Goal: Communication & Community: Answer question/provide support

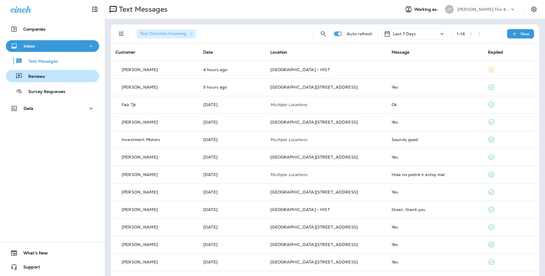
click at [73, 73] on div "Reviews" at bounding box center [52, 76] width 89 height 9
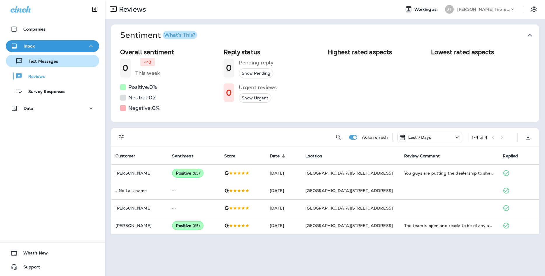
click at [71, 64] on div "Text Messages" at bounding box center [52, 61] width 89 height 9
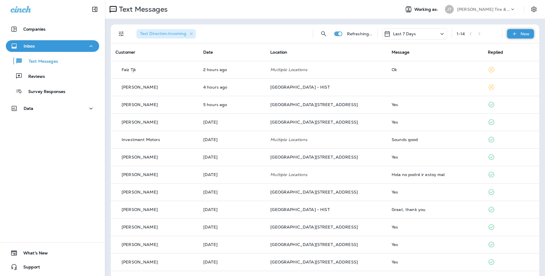
click at [516, 33] on icon at bounding box center [514, 34] width 6 height 6
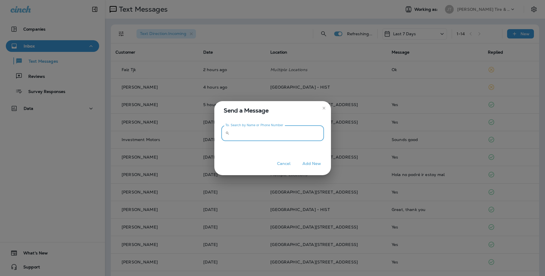
click at [296, 134] on input "To: Search by Name or Phone Number" at bounding box center [278, 133] width 92 height 15
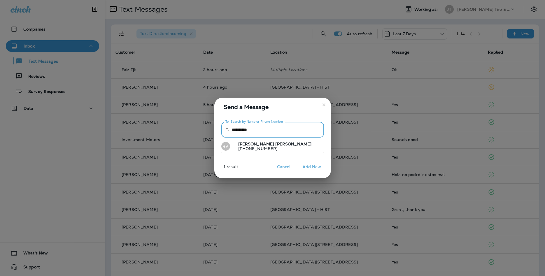
type input "**********"
click at [281, 143] on button "RV [PERSON_NAME] [PHONE_NUMBER]" at bounding box center [272, 146] width 103 height 13
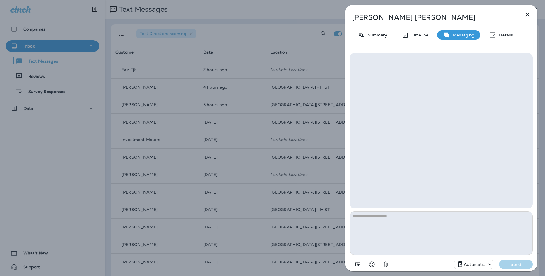
click at [469, 265] on p "Automatic" at bounding box center [474, 264] width 21 height 5
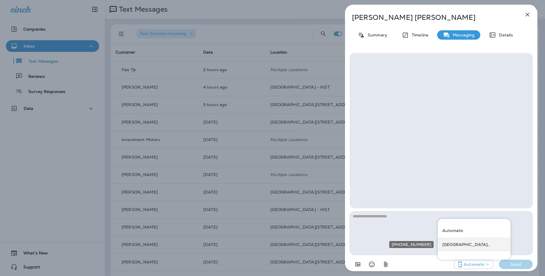
click at [463, 247] on div "[GEOGRAPHIC_DATA][STREET_ADDRESS] ([STREET_ADDRESS])" at bounding box center [474, 245] width 73 height 14
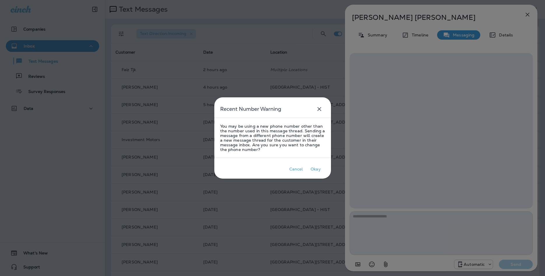
click at [420, 230] on div at bounding box center [272, 138] width 545 height 276
click at [314, 165] on button "Okay" at bounding box center [315, 169] width 19 height 10
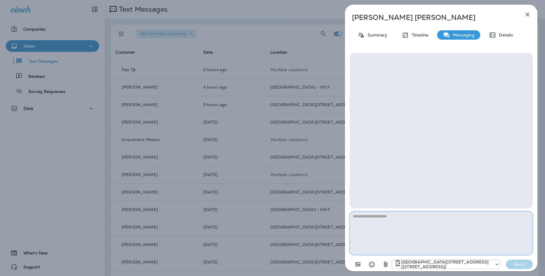
click at [408, 226] on textarea at bounding box center [441, 233] width 183 height 44
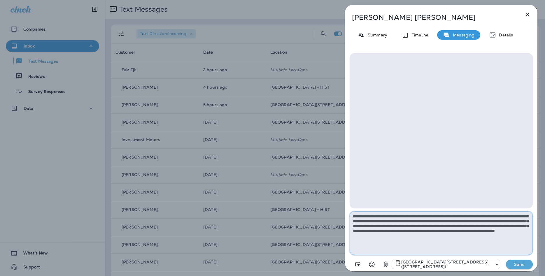
type textarea "**********"
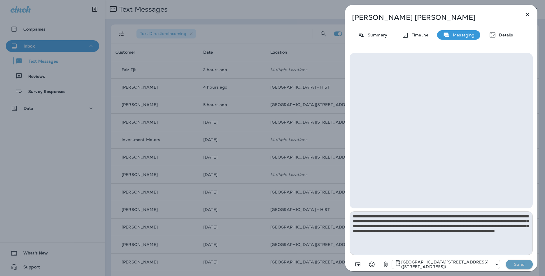
click at [518, 263] on p "Send" at bounding box center [519, 264] width 24 height 5
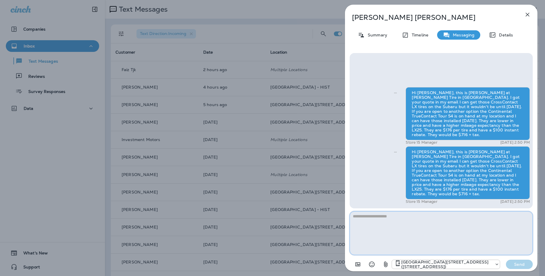
click at [440, 225] on textarea at bounding box center [441, 233] width 183 height 44
click at [392, 159] on div "Hi Robert, this is Jeremy at Jensen Tire in Millard. I got your quote in my ema…" at bounding box center [440, 146] width 177 height 118
click at [396, 154] on icon "Sent" at bounding box center [395, 152] width 3 height 3
click at [524, 13] on button "button" at bounding box center [528, 15] width 12 height 12
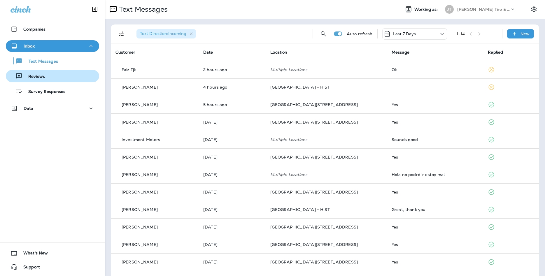
click at [48, 80] on div "Reviews" at bounding box center [52, 76] width 89 height 9
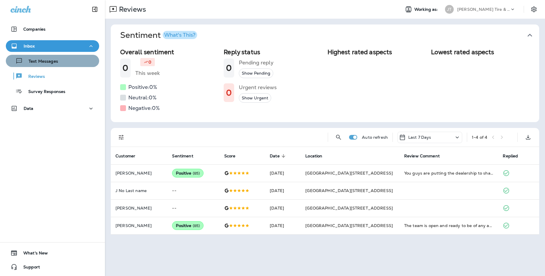
click at [53, 65] on div "Text Messages" at bounding box center [33, 61] width 50 height 9
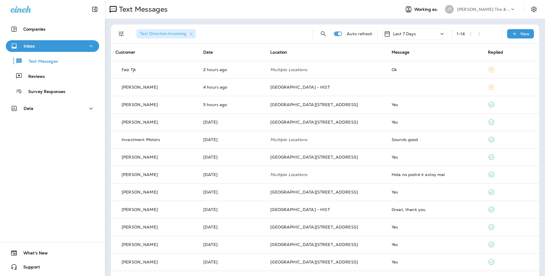
click at [188, 34] on span "Text Direction : Incoming" at bounding box center [162, 33] width 53 height 5
click at [192, 33] on icon "button" at bounding box center [191, 33] width 5 height 5
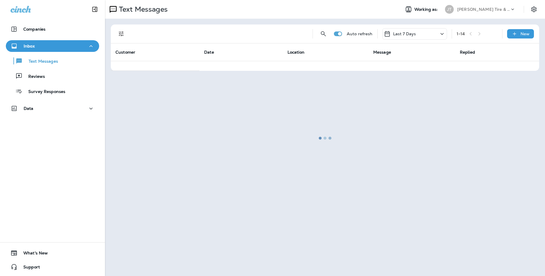
click at [124, 30] on div at bounding box center [325, 138] width 439 height 275
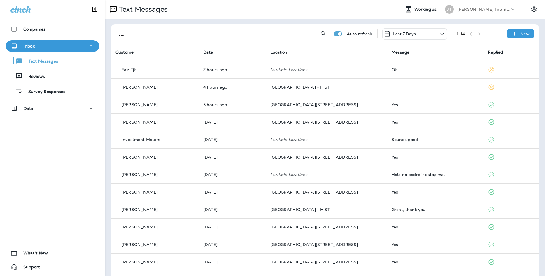
click at [121, 33] on icon "Filters" at bounding box center [121, 33] width 7 height 7
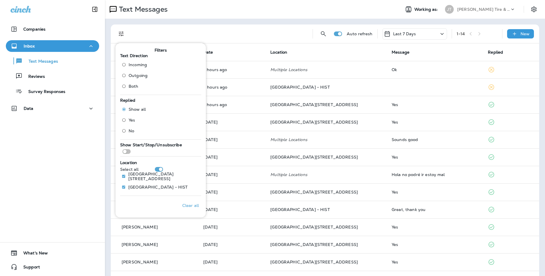
click at [132, 87] on span "Both" at bounding box center [134, 86] width 10 height 5
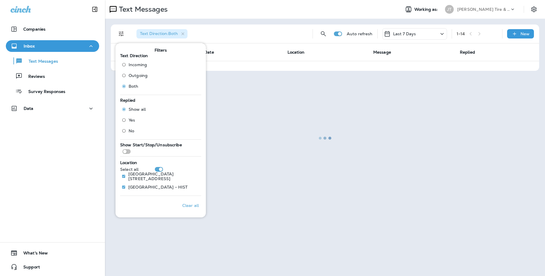
click at [215, 44] on div at bounding box center [325, 138] width 439 height 275
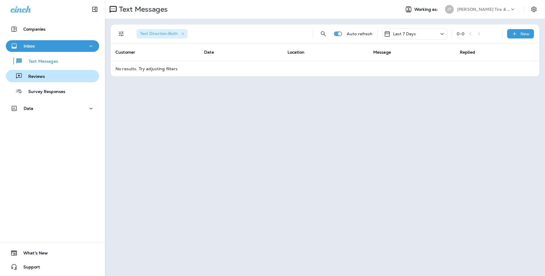
click at [83, 77] on div "Reviews" at bounding box center [52, 76] width 89 height 9
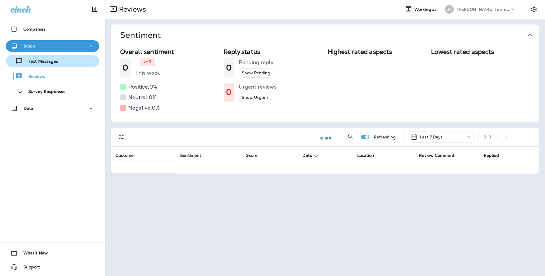
click at [79, 63] on div "Text Messages" at bounding box center [52, 61] width 89 height 9
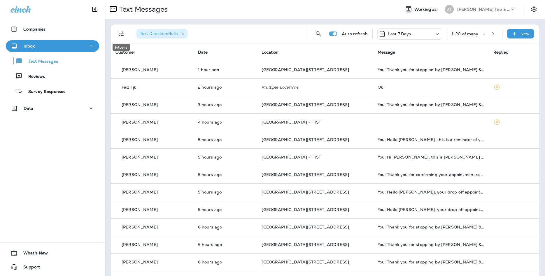
click at [120, 31] on icon "Filters" at bounding box center [121, 33] width 7 height 7
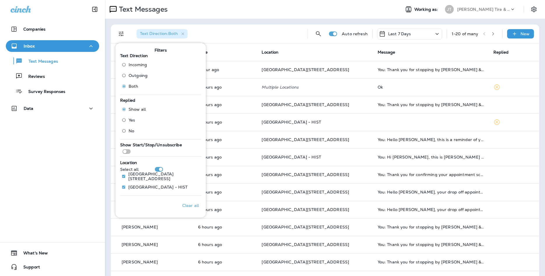
click at [137, 75] on span "Outgoing" at bounding box center [138, 75] width 19 height 5
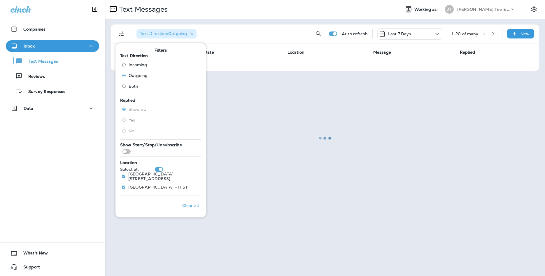
click at [253, 30] on div at bounding box center [325, 138] width 439 height 275
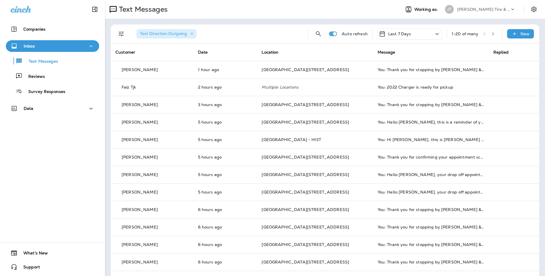
click at [196, 35] on div "Text Direction : Outgoing" at bounding box center [166, 33] width 60 height 9
click at [122, 29] on button "Filters" at bounding box center [121, 34] width 12 height 12
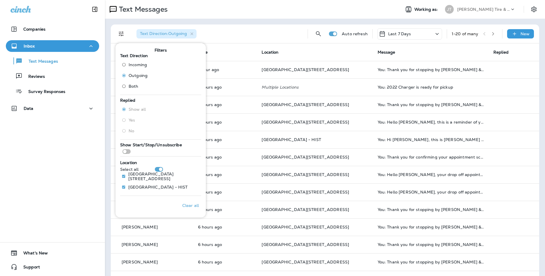
click at [136, 86] on span "Both" at bounding box center [134, 86] width 10 height 5
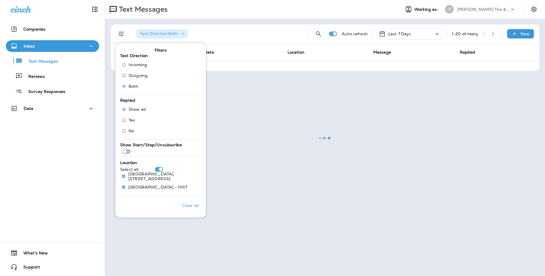
click at [279, 47] on div at bounding box center [325, 138] width 439 height 275
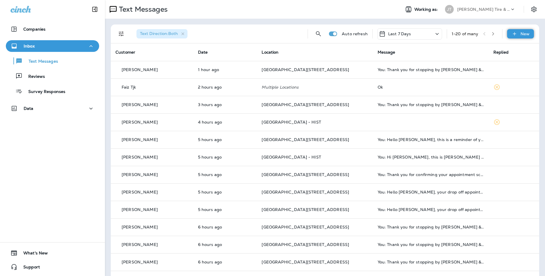
click at [511, 30] on div "New" at bounding box center [520, 33] width 27 height 9
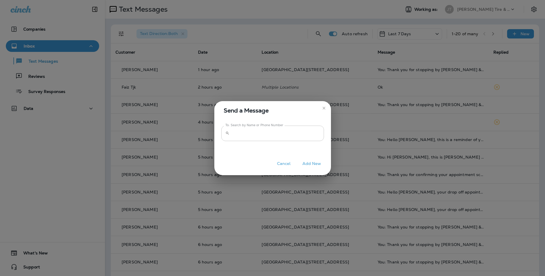
click at [275, 134] on input "To: Search by Name or Phone Number" at bounding box center [278, 133] width 92 height 15
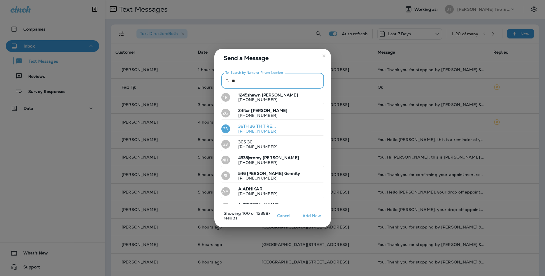
type input "*"
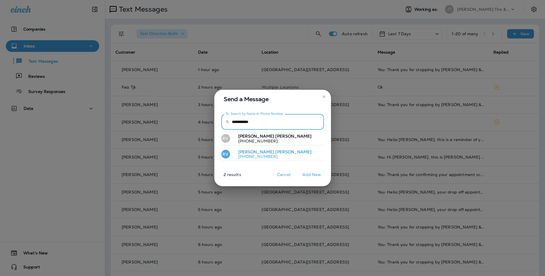
type input "**********"
click at [272, 151] on button "RV [PERSON_NAME] [PHONE_NUMBER]" at bounding box center [272, 154] width 103 height 13
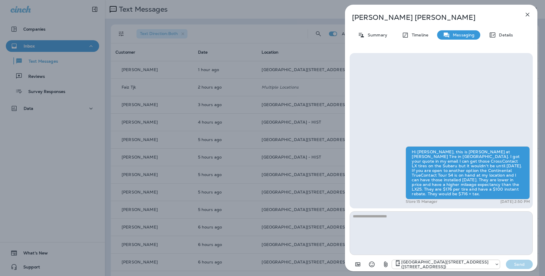
click at [527, 16] on icon "button" at bounding box center [527, 14] width 7 height 7
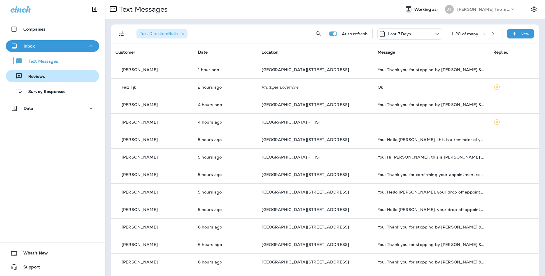
click at [84, 75] on div "Reviews" at bounding box center [52, 76] width 89 height 9
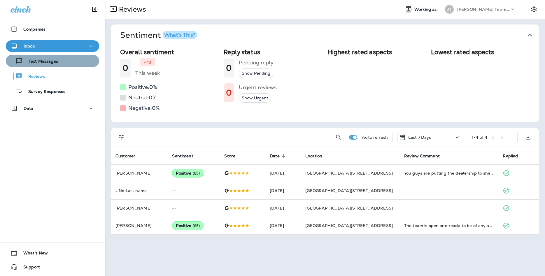
click at [80, 62] on div "Text Messages" at bounding box center [52, 61] width 89 height 9
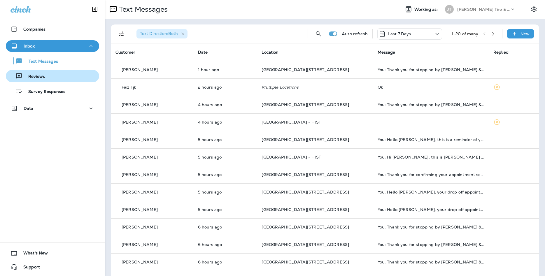
click at [78, 76] on div "Reviews" at bounding box center [52, 76] width 89 height 9
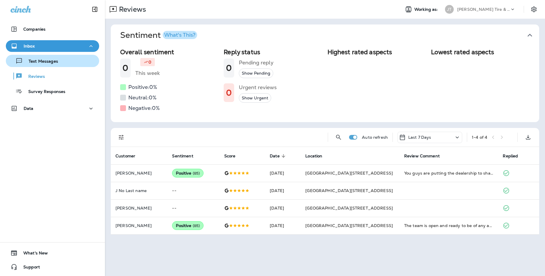
click at [78, 60] on div "Text Messages" at bounding box center [52, 61] width 89 height 9
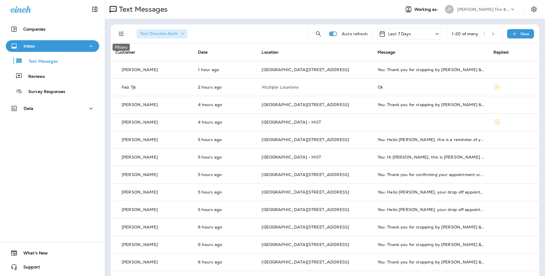
click at [124, 30] on button "Filters" at bounding box center [121, 34] width 12 height 12
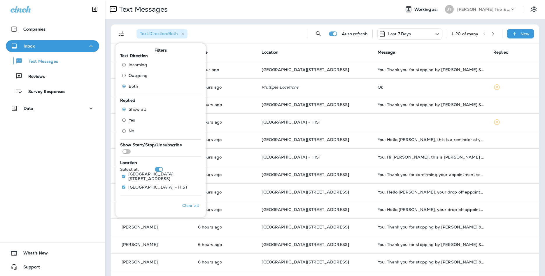
click at [138, 76] on span "Outgoing" at bounding box center [138, 75] width 19 height 5
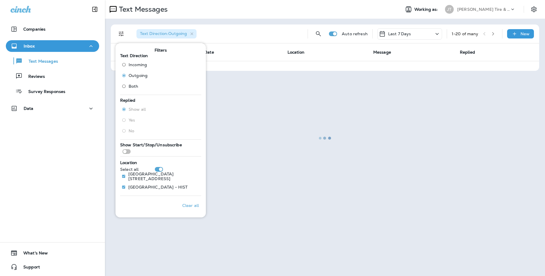
click at [277, 40] on div at bounding box center [325, 138] width 439 height 275
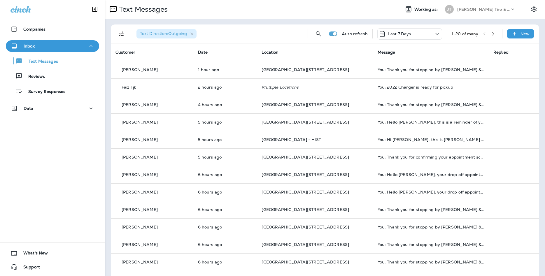
click at [117, 31] on button "Filters" at bounding box center [121, 34] width 12 height 12
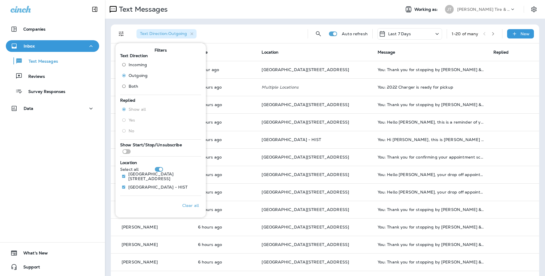
click at [136, 63] on span "Incoming" at bounding box center [138, 64] width 18 height 5
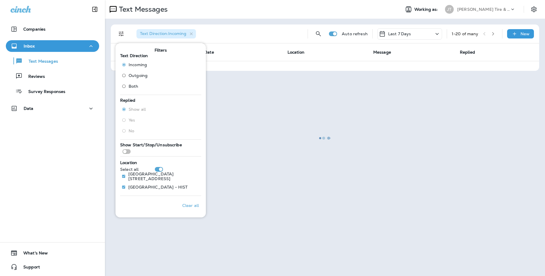
click at [252, 17] on div at bounding box center [325, 138] width 439 height 275
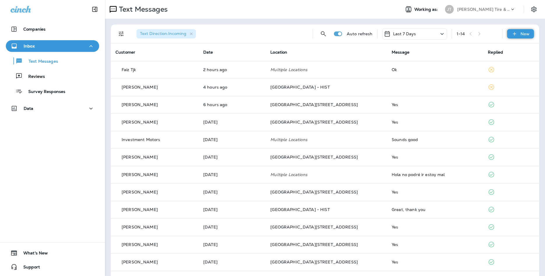
click at [520, 36] on div "New" at bounding box center [520, 33] width 27 height 9
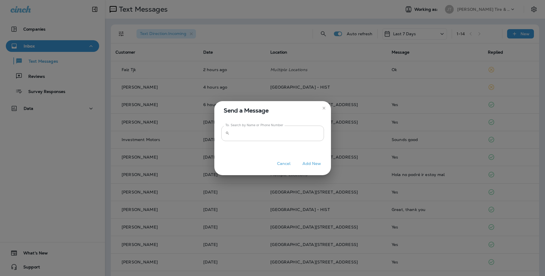
click at [281, 129] on input "To: Search by Name or Phone Number" at bounding box center [278, 133] width 92 height 15
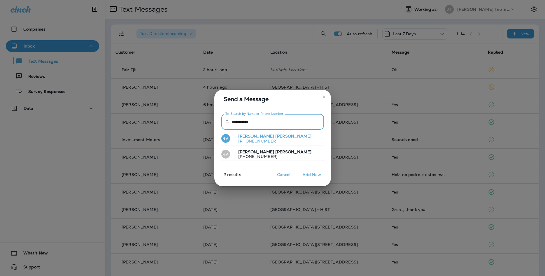
type input "**********"
click at [275, 138] on span "[PERSON_NAME]" at bounding box center [293, 136] width 36 height 5
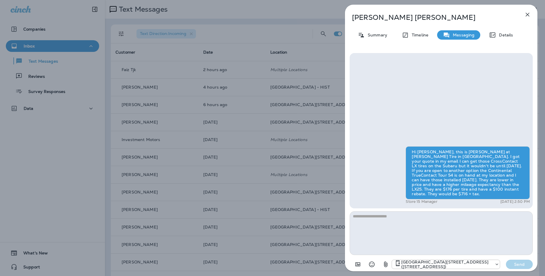
click at [525, 16] on icon "button" at bounding box center [527, 14] width 7 height 7
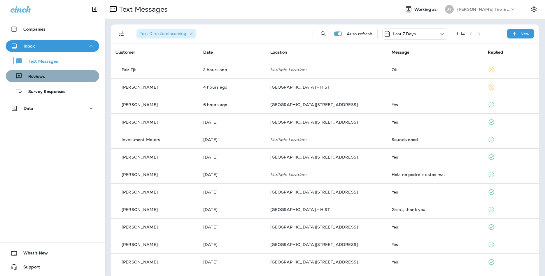
click at [69, 77] on div "Reviews" at bounding box center [52, 76] width 89 height 9
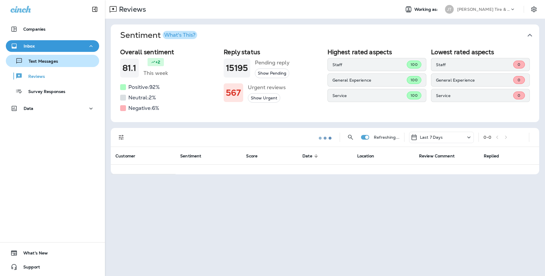
click at [68, 65] on button "Text Messages" at bounding box center [52, 61] width 93 height 12
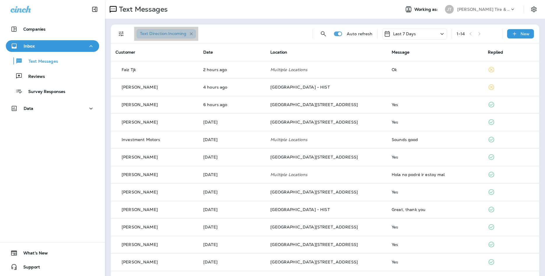
click at [191, 34] on icon "button" at bounding box center [191, 33] width 5 height 5
click at [123, 32] on icon "Filters" at bounding box center [121, 33] width 7 height 7
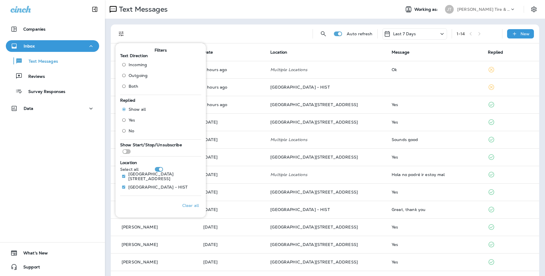
click at [131, 85] on span "Both" at bounding box center [134, 86] width 10 height 5
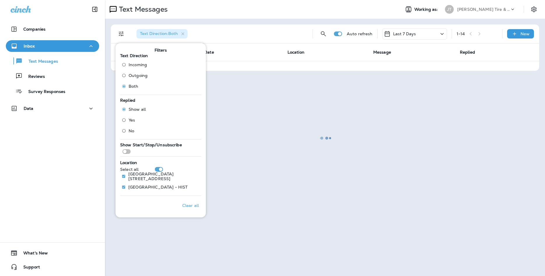
click at [204, 40] on div "Filters Text Direction Incoming Outgoing Both Replied Show all Yes No Show Star…" at bounding box center [160, 129] width 90 height 178
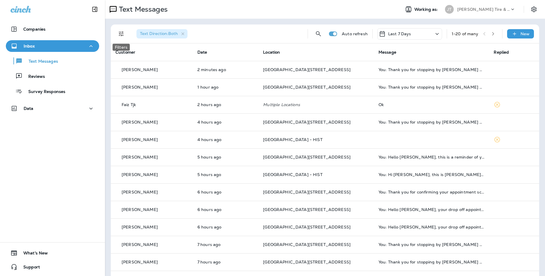
click at [124, 34] on icon "Filters" at bounding box center [121, 33] width 7 height 7
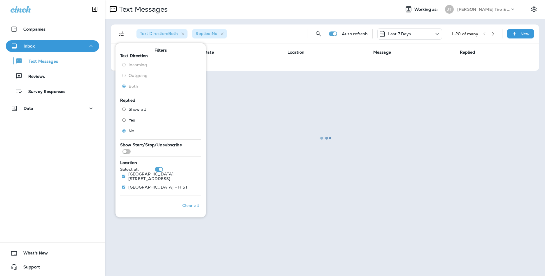
click at [279, 36] on div at bounding box center [325, 138] width 439 height 275
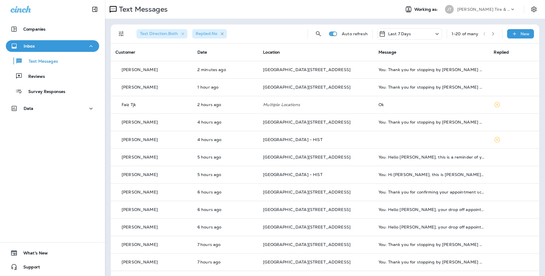
click at [223, 33] on icon "button" at bounding box center [222, 33] width 3 height 3
click at [52, 78] on div "Reviews" at bounding box center [52, 76] width 89 height 9
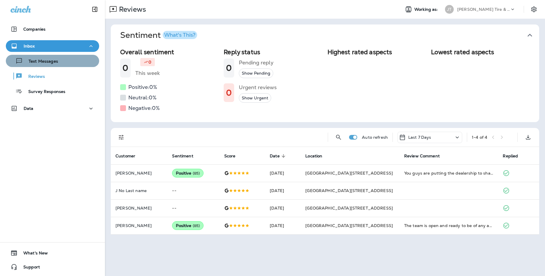
click at [73, 65] on div "Text Messages" at bounding box center [52, 61] width 89 height 9
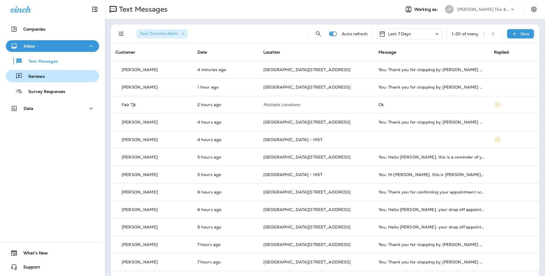
click at [35, 78] on p "Reviews" at bounding box center [33, 77] width 22 height 6
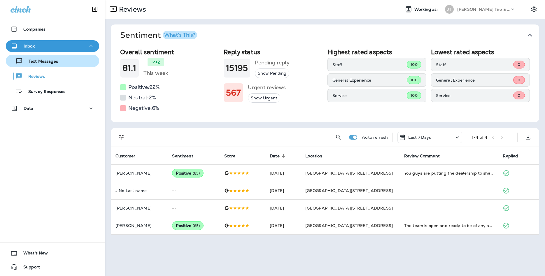
click at [44, 65] on button "Text Messages" at bounding box center [52, 61] width 93 height 12
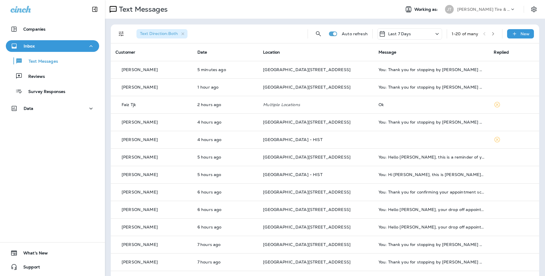
click at [486, 7] on div "[PERSON_NAME] Tire & Auto" at bounding box center [483, 9] width 52 height 9
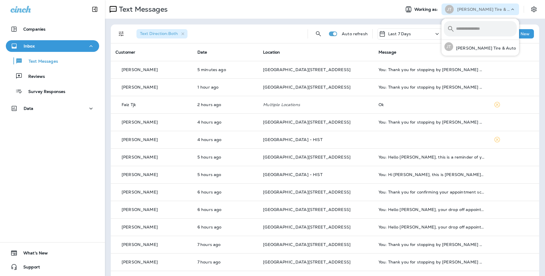
click at [486, 7] on div "[PERSON_NAME] Tire & Auto" at bounding box center [483, 9] width 52 height 9
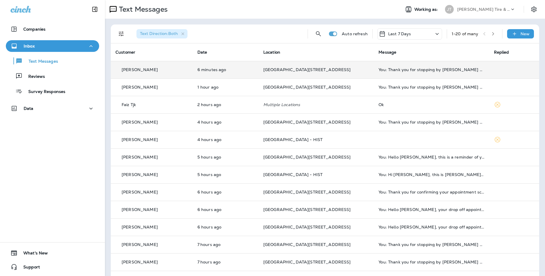
click at [212, 78] on td "6 minutes ago" at bounding box center [226, 69] width 66 height 17
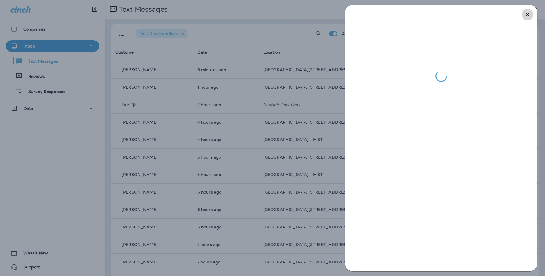
click at [529, 13] on icon "button" at bounding box center [527, 14] width 7 height 7
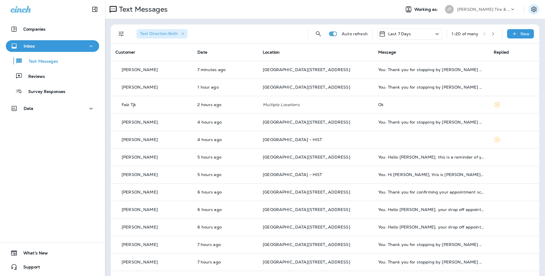
click at [531, 9] on icon "Settings" at bounding box center [533, 9] width 7 height 7
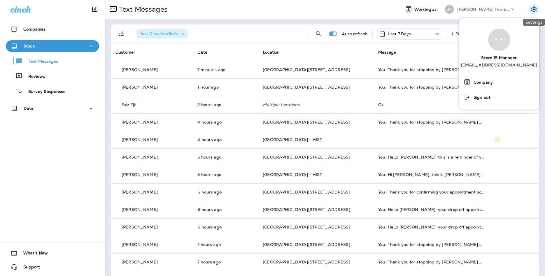
click at [531, 9] on icon "Settings" at bounding box center [533, 9] width 7 height 7
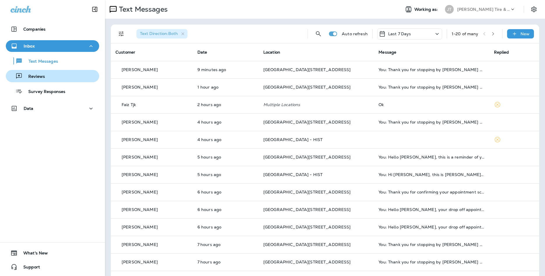
click at [66, 77] on div "Reviews" at bounding box center [52, 76] width 89 height 9
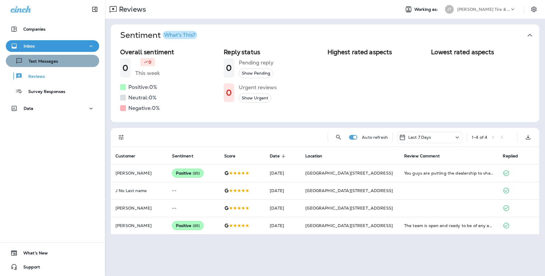
click at [69, 64] on div "Text Messages" at bounding box center [52, 61] width 89 height 9
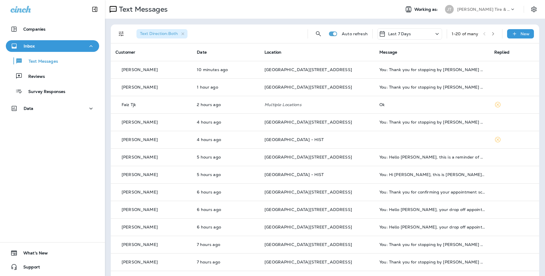
click at [30, 184] on div "Companies Inbox Text Messages Reviews Survey Responses Data 0 What's New Support" at bounding box center [52, 138] width 105 height 276
click at [56, 76] on div "Reviews" at bounding box center [52, 76] width 89 height 9
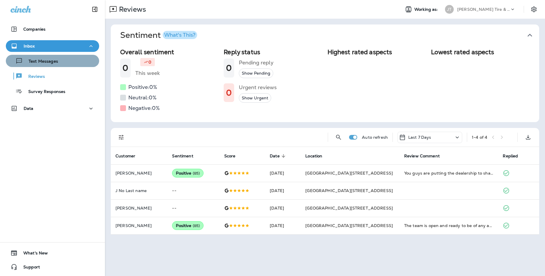
click at [78, 63] on div "Text Messages" at bounding box center [52, 61] width 89 height 9
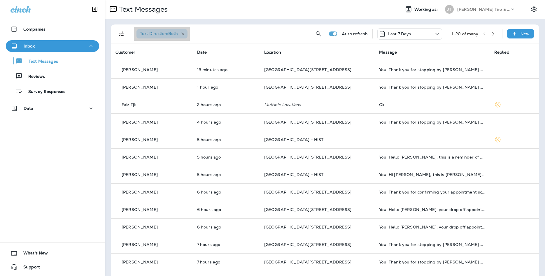
click at [181, 36] on icon "button" at bounding box center [182, 33] width 5 height 5
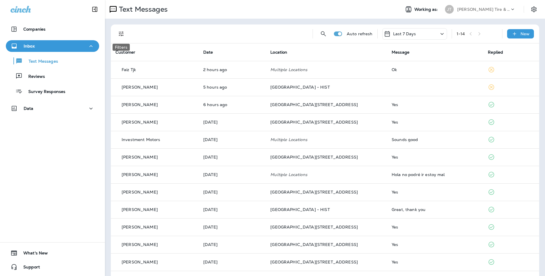
click at [124, 34] on icon "Filters" at bounding box center [121, 33] width 7 height 7
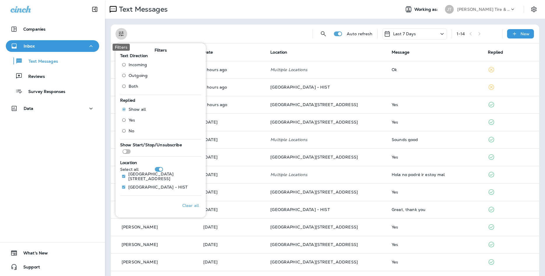
click at [124, 34] on icon "Filters" at bounding box center [121, 33] width 7 height 7
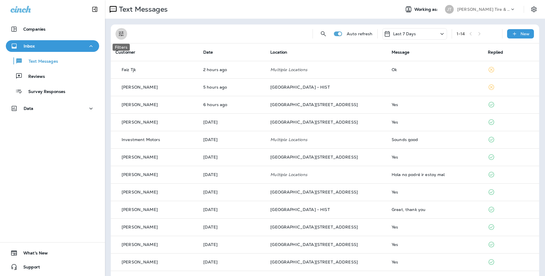
click at [124, 34] on icon "Filters" at bounding box center [121, 33] width 7 height 7
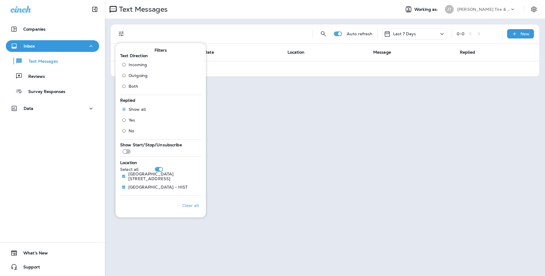
click at [299, 195] on div "Text Messages Working as: [PERSON_NAME] Tire & Auto Auto refresh Last 7 Days 0 …" at bounding box center [325, 138] width 440 height 276
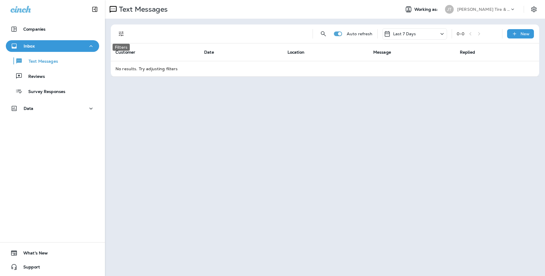
click at [123, 34] on icon "Filters" at bounding box center [121, 33] width 7 height 7
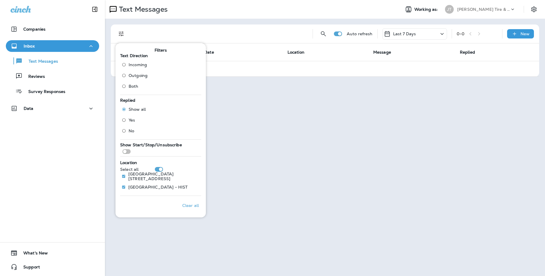
click at [132, 66] on span "Incoming" at bounding box center [138, 64] width 18 height 5
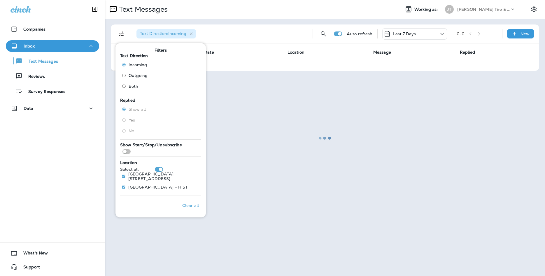
click at [240, 44] on div at bounding box center [325, 138] width 439 height 275
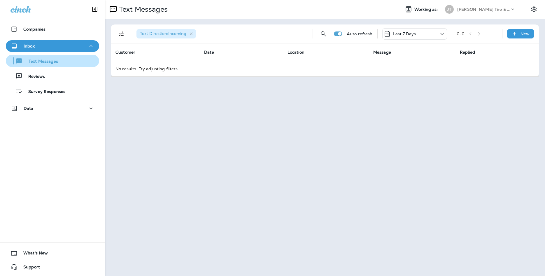
click at [47, 57] on div "Text Messages" at bounding box center [33, 61] width 50 height 9
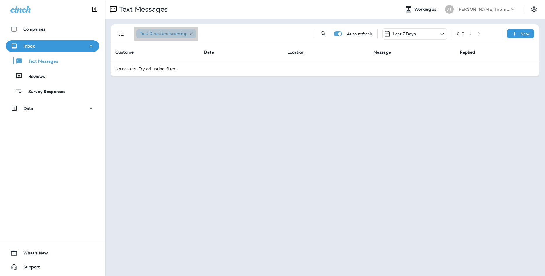
click at [190, 35] on icon "button" at bounding box center [191, 33] width 5 height 5
click at [119, 29] on button "Filters" at bounding box center [121, 34] width 12 height 12
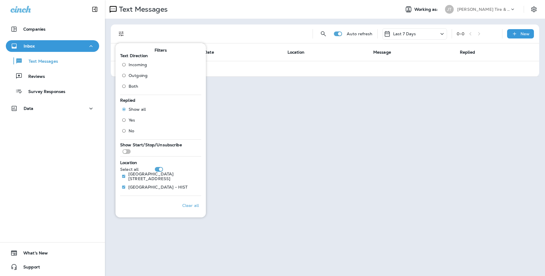
click at [298, 125] on div "Text Messages Working as: [PERSON_NAME] Tire & Auto Auto refresh Last 7 Days 0 …" at bounding box center [325, 138] width 440 height 276
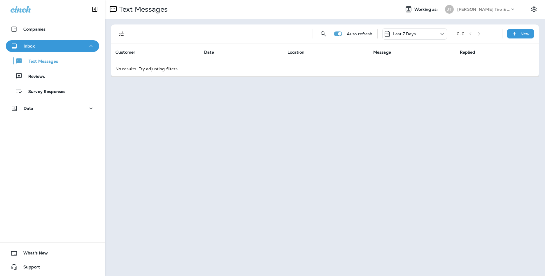
click at [85, 83] on div "Text Messages Reviews Survey Responses" at bounding box center [52, 74] width 93 height 45
click at [85, 80] on button "Reviews" at bounding box center [52, 76] width 93 height 12
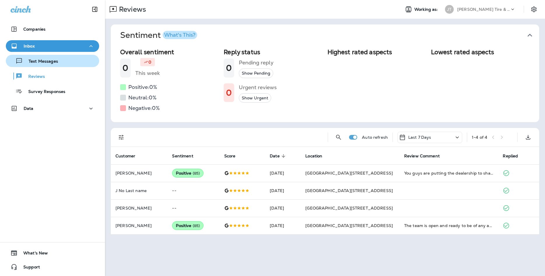
click at [84, 57] on div "Text Messages" at bounding box center [52, 61] width 89 height 9
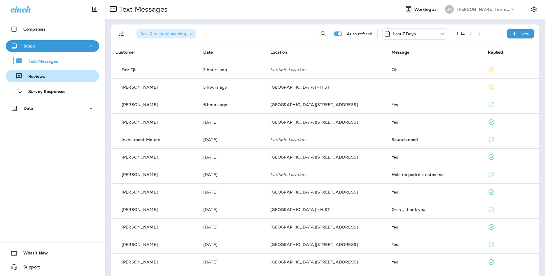
click at [69, 79] on div "Reviews" at bounding box center [52, 76] width 89 height 9
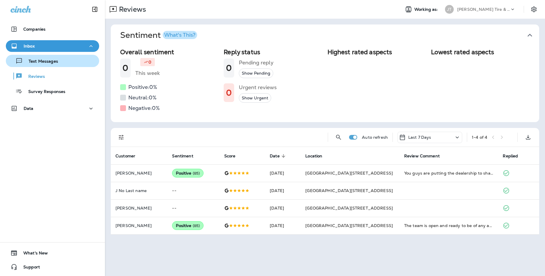
click at [70, 60] on div "Text Messages" at bounding box center [52, 61] width 89 height 9
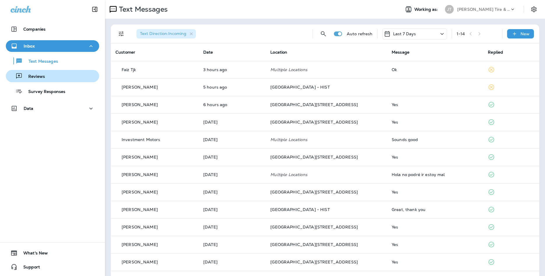
click at [59, 74] on div "Reviews" at bounding box center [52, 76] width 89 height 9
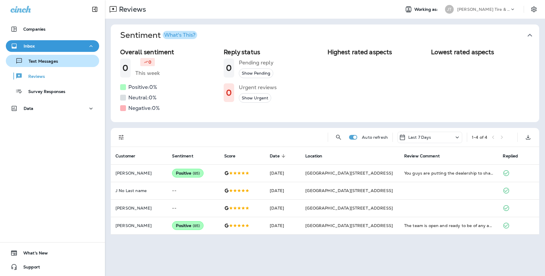
click at [69, 62] on div "Text Messages" at bounding box center [52, 61] width 89 height 9
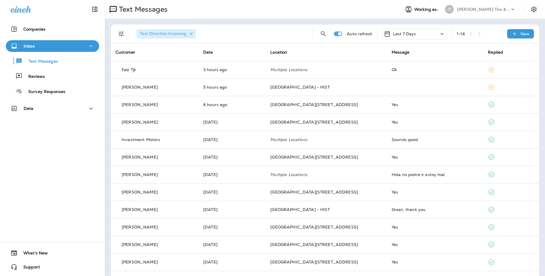
click at [191, 36] on icon "button" at bounding box center [191, 33] width 5 height 5
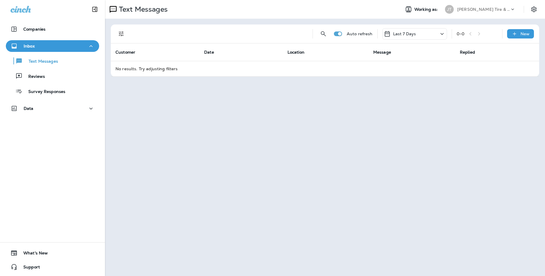
click at [69, 68] on div "Text Messages Reviews Survey Responses" at bounding box center [52, 74] width 93 height 45
click at [68, 75] on div "Reviews" at bounding box center [52, 76] width 89 height 9
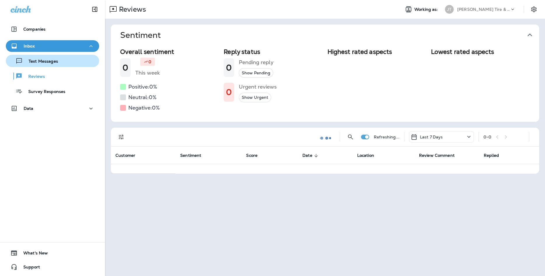
click at [68, 65] on div "Text Messages" at bounding box center [52, 61] width 89 height 9
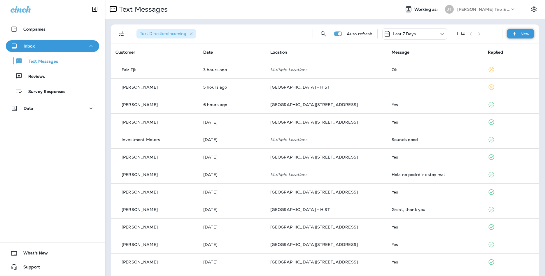
click at [509, 33] on div "New" at bounding box center [520, 33] width 27 height 9
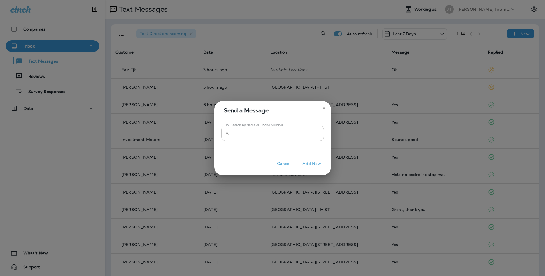
click at [292, 136] on input "To: Search by Name or Phone Number" at bounding box center [278, 133] width 92 height 15
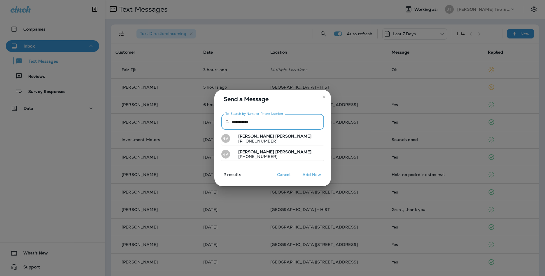
type input "**********"
click at [266, 141] on p "[PHONE_NUMBER]" at bounding box center [273, 141] width 78 height 5
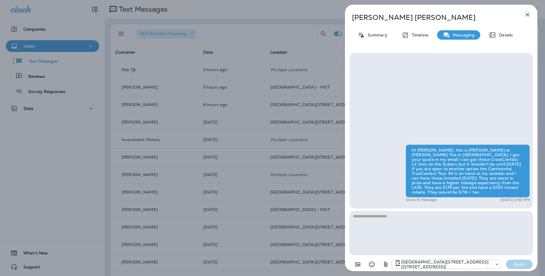
click at [487, 234] on textarea at bounding box center [441, 233] width 183 height 44
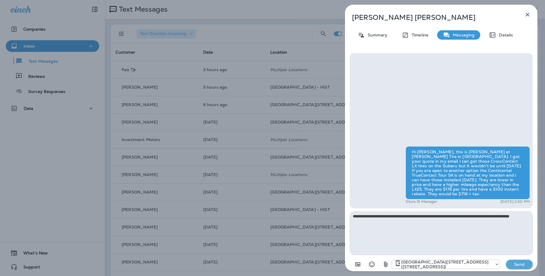
type textarea "**********"
click at [513, 266] on p "Send" at bounding box center [519, 264] width 24 height 5
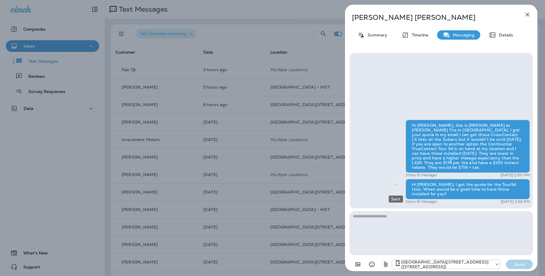
click at [395, 186] on icon "Sent" at bounding box center [395, 184] width 3 height 3
click at [313, 145] on div "[PERSON_NAME] Summary Timeline Messaging Details Hi [PERSON_NAME], this is [PER…" at bounding box center [272, 138] width 545 height 276
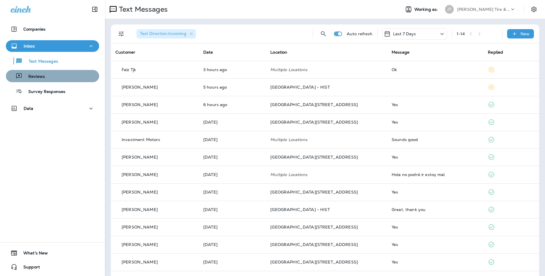
click at [65, 82] on button "Reviews" at bounding box center [52, 76] width 93 height 12
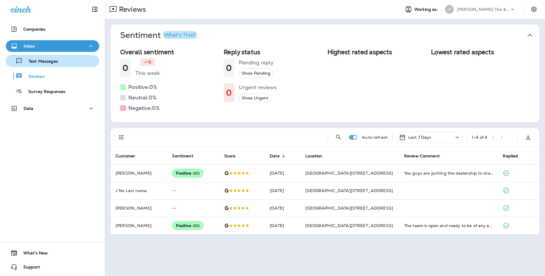
click at [67, 63] on div "Text Messages" at bounding box center [52, 61] width 89 height 9
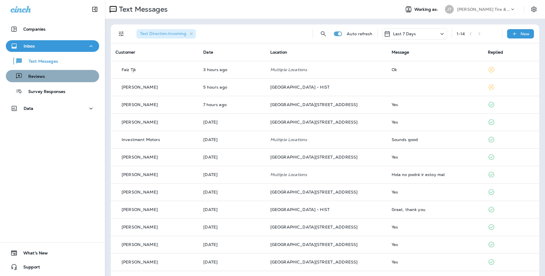
click at [66, 76] on div "Reviews" at bounding box center [52, 76] width 89 height 9
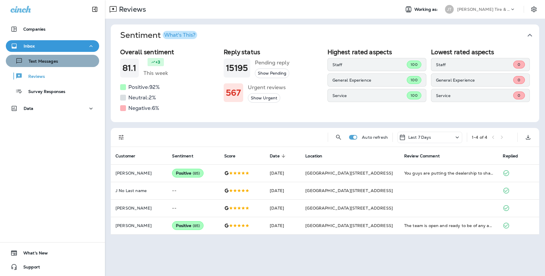
click at [66, 59] on div "Text Messages" at bounding box center [52, 61] width 89 height 9
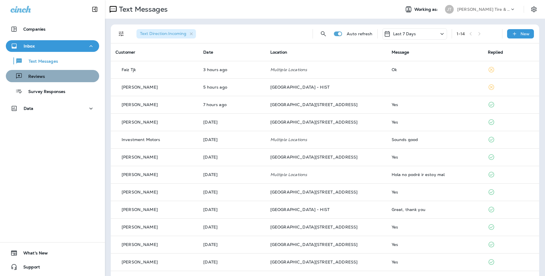
click at [69, 74] on div "Reviews" at bounding box center [52, 76] width 89 height 9
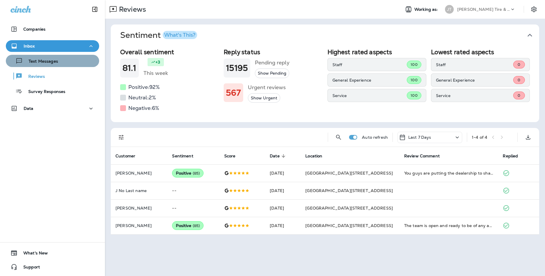
click at [77, 61] on div "Text Messages" at bounding box center [52, 61] width 89 height 9
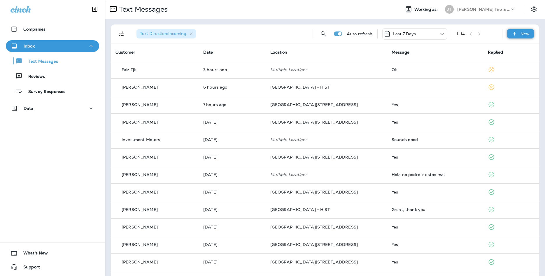
click at [512, 37] on div "New" at bounding box center [520, 33] width 27 height 9
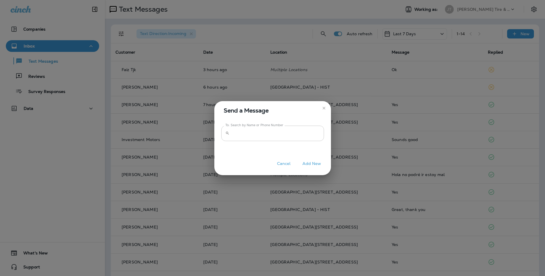
click at [287, 139] on input "To: Search by Name or Phone Number" at bounding box center [278, 133] width 92 height 15
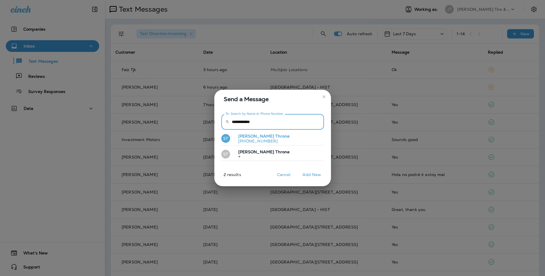
type input "**********"
click at [268, 140] on p "[PHONE_NUMBER]" at bounding box center [262, 141] width 56 height 5
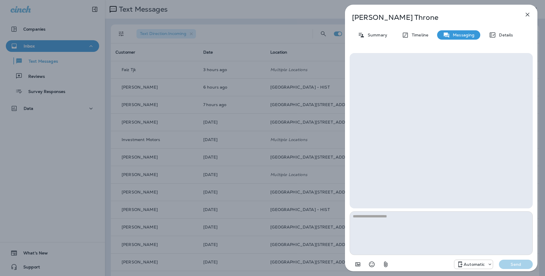
click at [532, 14] on button "button" at bounding box center [528, 15] width 12 height 12
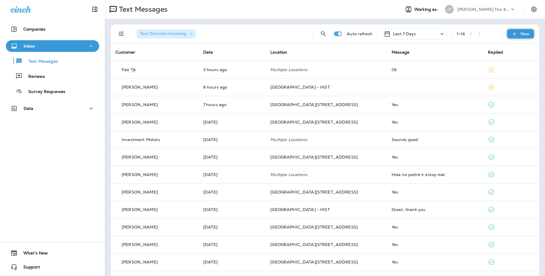
click at [517, 34] on icon at bounding box center [514, 34] width 6 height 6
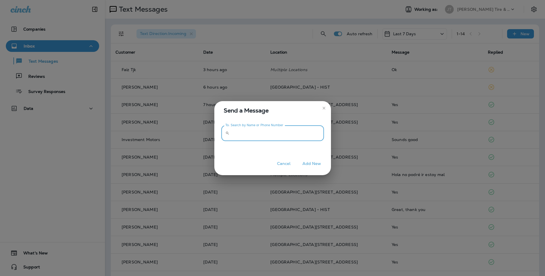
click at [267, 133] on input "To: Search by Name or Phone Number" at bounding box center [278, 133] width 92 height 15
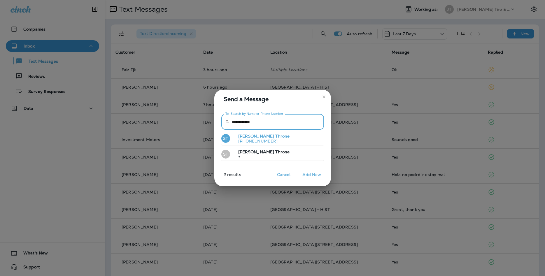
type input "**********"
click at [271, 138] on button "ST [PERSON_NAME] [PHONE_NUMBER]" at bounding box center [272, 138] width 103 height 13
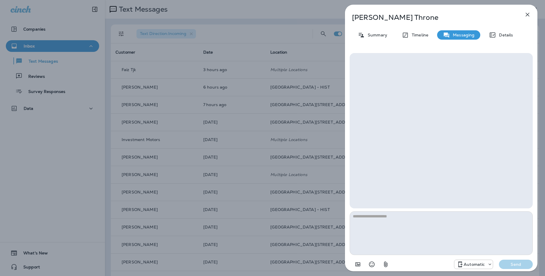
click at [459, 263] on use at bounding box center [460, 265] width 4 height 6
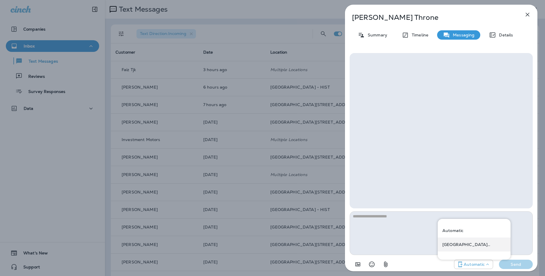
click at [450, 249] on div "[GEOGRAPHIC_DATA][STREET_ADDRESS] ([STREET_ADDRESS])" at bounding box center [474, 245] width 73 height 14
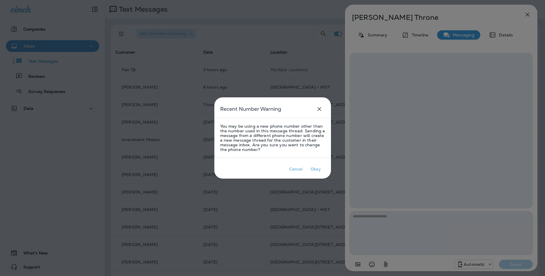
click at [418, 223] on div at bounding box center [272, 138] width 545 height 276
click at [323, 170] on button "Okay" at bounding box center [315, 169] width 19 height 10
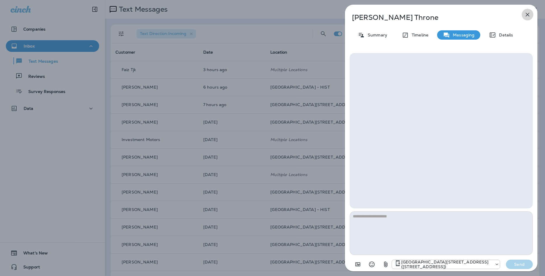
click at [531, 12] on button "button" at bounding box center [528, 15] width 12 height 12
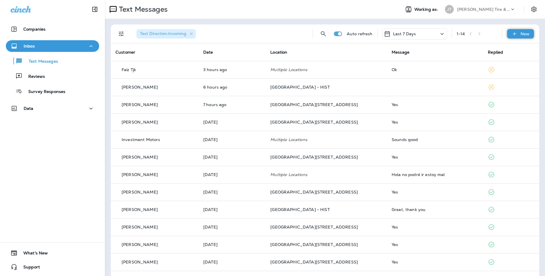
click at [518, 35] on div "New" at bounding box center [520, 33] width 27 height 9
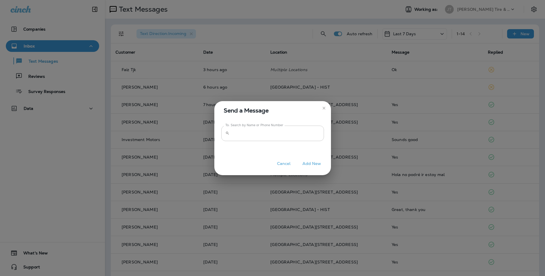
click at [313, 131] on input "To: Search by Name or Phone Number" at bounding box center [278, 133] width 92 height 15
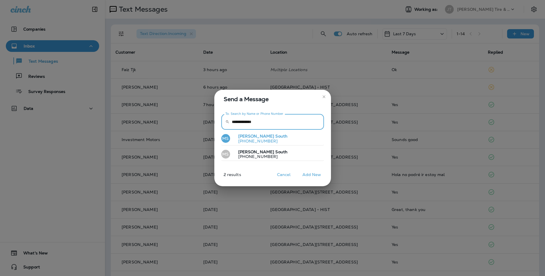
type input "**********"
click at [286, 138] on button "[PERSON_NAME] South [PHONE_NUMBER]" at bounding box center [272, 138] width 103 height 13
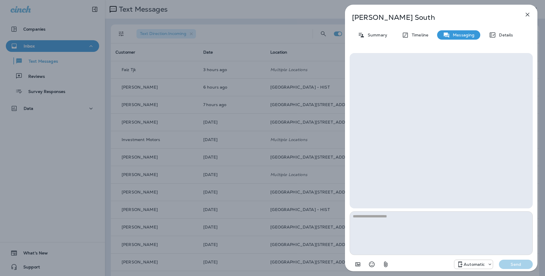
click at [529, 13] on icon "button" at bounding box center [528, 15] width 4 height 4
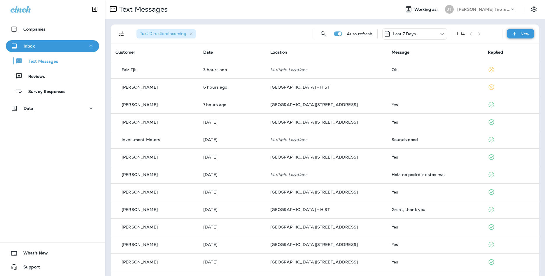
click at [530, 35] on div "New" at bounding box center [520, 33] width 27 height 9
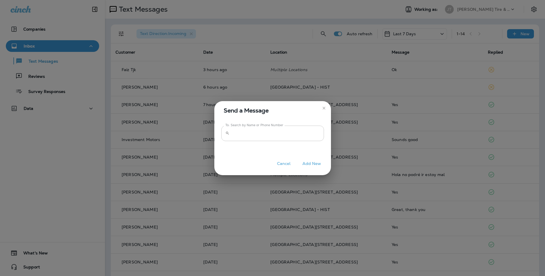
click at [266, 138] on input "To: Search by Name or Phone Number" at bounding box center [278, 133] width 92 height 15
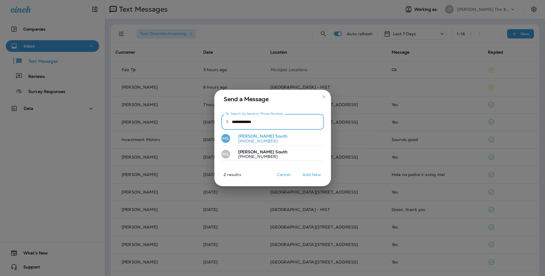
type input "**********"
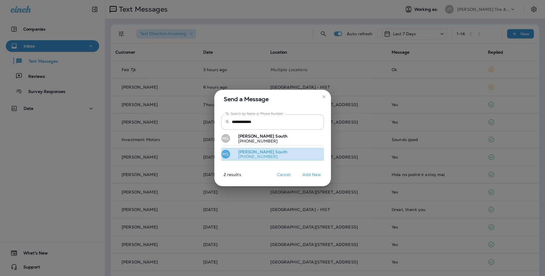
click at [268, 154] on button "[PERSON_NAME] South [PHONE_NUMBER]" at bounding box center [272, 154] width 103 height 13
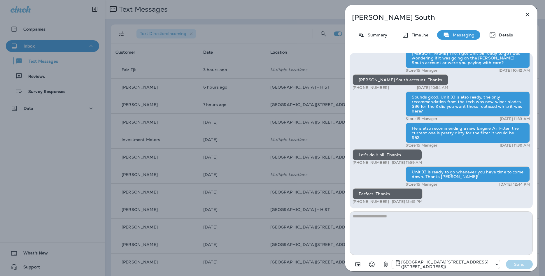
click at [474, 261] on div "[GEOGRAPHIC_DATA][STREET_ADDRESS] ([STREET_ADDRESS])" at bounding box center [446, 264] width 108 height 9
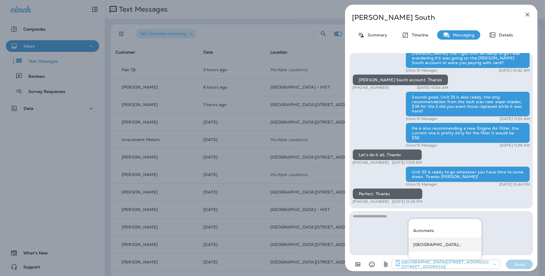
click at [467, 249] on div "[GEOGRAPHIC_DATA][STREET_ADDRESS] ([STREET_ADDRESS])" at bounding box center [444, 245] width 73 height 14
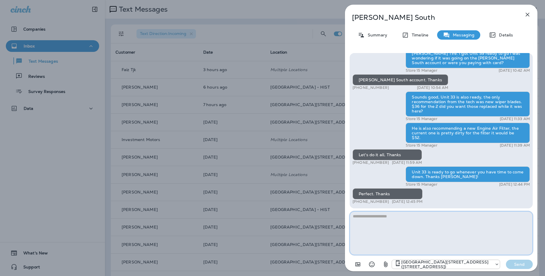
click at [480, 232] on textarea at bounding box center [441, 233] width 183 height 44
type textarea "**********"
click at [509, 259] on div "[GEOGRAPHIC_DATA][STREET_ADDRESS] ([STREET_ADDRESS]) Send" at bounding box center [441, 262] width 183 height 15
click at [520, 264] on p "Send" at bounding box center [519, 264] width 24 height 5
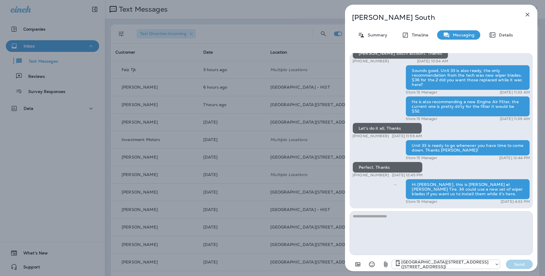
click at [146, 118] on div "[PERSON_NAME] South Summary Timeline Messaging Details Hi [PERSON_NAME], this i…" at bounding box center [272, 138] width 545 height 276
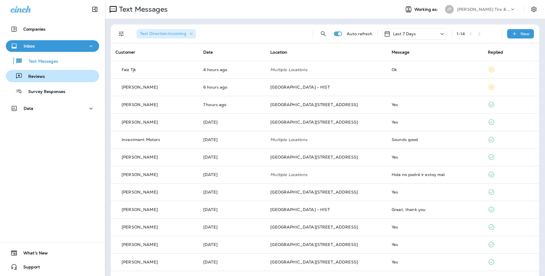
click at [38, 78] on p "Reviews" at bounding box center [33, 77] width 22 height 6
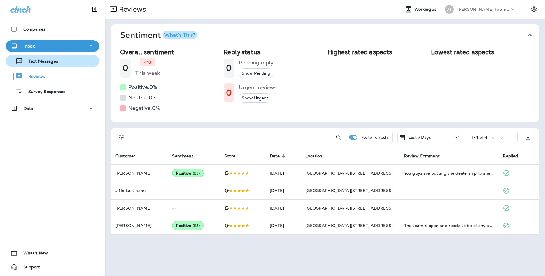
click at [67, 64] on div "Text Messages" at bounding box center [52, 61] width 89 height 9
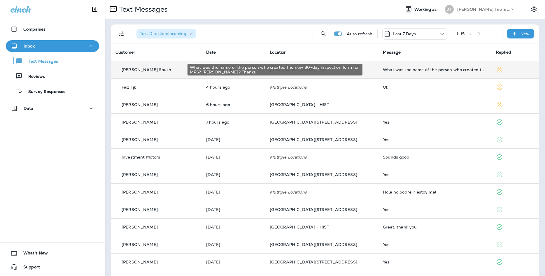
click at [409, 69] on div "What was the name of the person who created the new 80-day inspection form for …" at bounding box center [435, 69] width 104 height 5
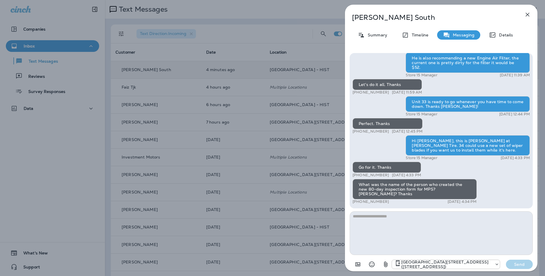
type textarea "*"
click at [361, 214] on textarea "**********" at bounding box center [441, 233] width 183 height 44
type textarea "**********"
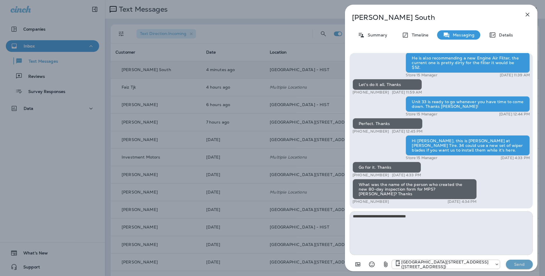
click at [518, 263] on p "Send" at bounding box center [519, 264] width 24 height 5
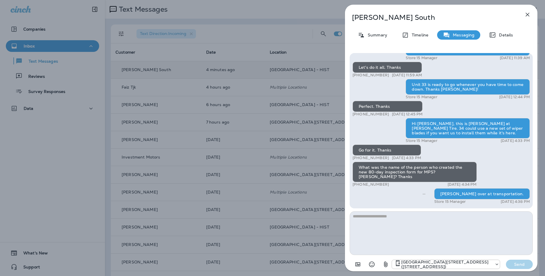
click at [527, 12] on icon "button" at bounding box center [527, 14] width 7 height 7
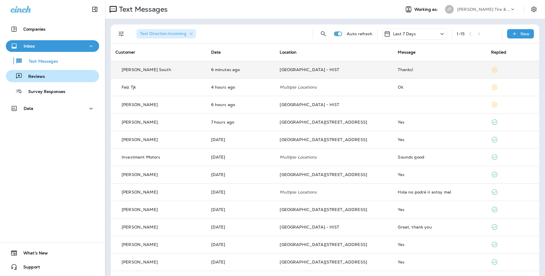
click at [61, 79] on div "Reviews" at bounding box center [52, 76] width 89 height 9
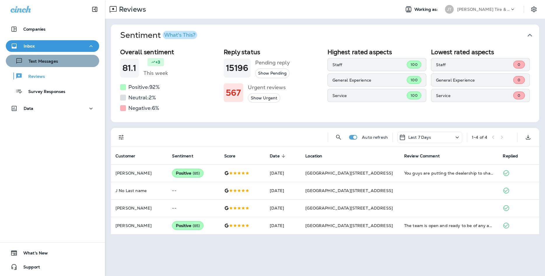
click at [72, 61] on div "Text Messages" at bounding box center [52, 61] width 89 height 9
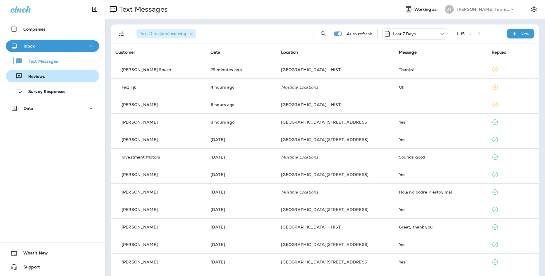
click at [52, 80] on div "Reviews" at bounding box center [52, 76] width 89 height 9
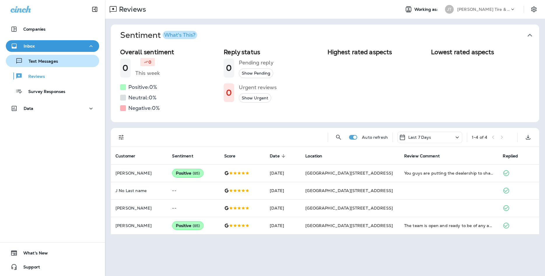
click at [62, 65] on div "Text Messages" at bounding box center [52, 61] width 89 height 9
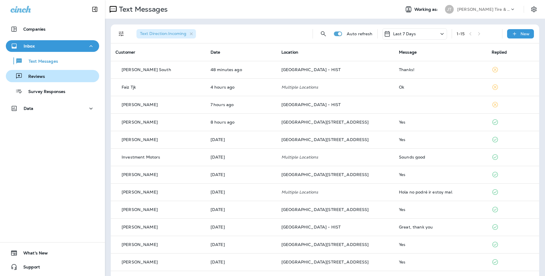
click at [69, 71] on button "Reviews" at bounding box center [52, 76] width 93 height 12
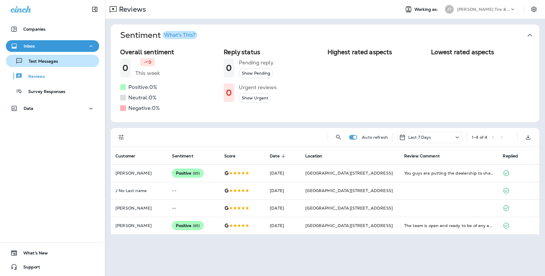
click at [75, 65] on div "Text Messages" at bounding box center [52, 61] width 89 height 9
